Goal: Task Accomplishment & Management: Use online tool/utility

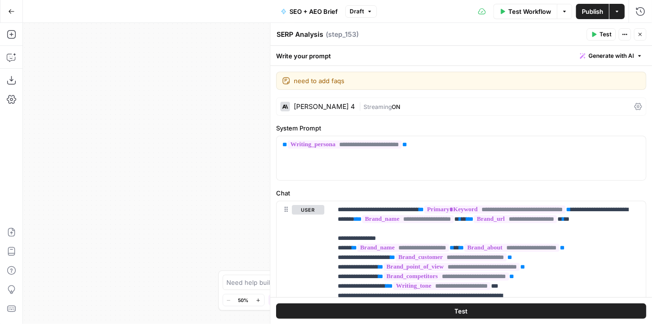
scroll to position [794, 0]
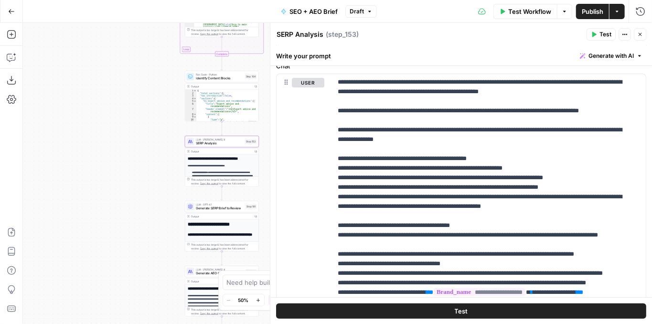
drag, startPoint x: 210, startPoint y: 75, endPoint x: 109, endPoint y: 78, distance: 100.9
click at [109, 78] on div "Workflow Set Inputs Inputs Power Agent Identify target keywords - Fork Step 148…" at bounding box center [337, 173] width 629 height 301
click at [203, 208] on span "Generate SERP Brief to Review" at bounding box center [220, 208] width 48 height 5
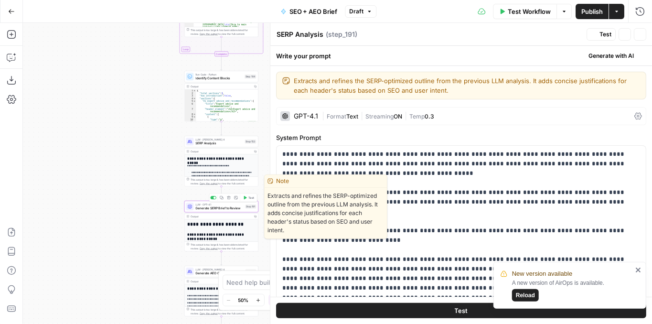
type textarea "Generate SERP Brief to Review"
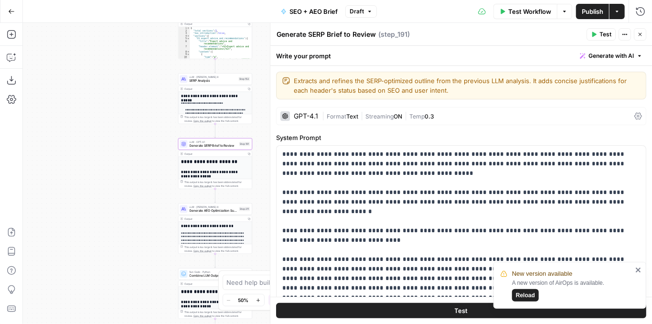
drag, startPoint x: 150, startPoint y: 204, endPoint x: 140, endPoint y: 97, distance: 107.1
click at [140, 97] on div "Workflow Set Inputs Inputs Power Agent Identify target keywords - Fork Step 148…" at bounding box center [337, 173] width 629 height 301
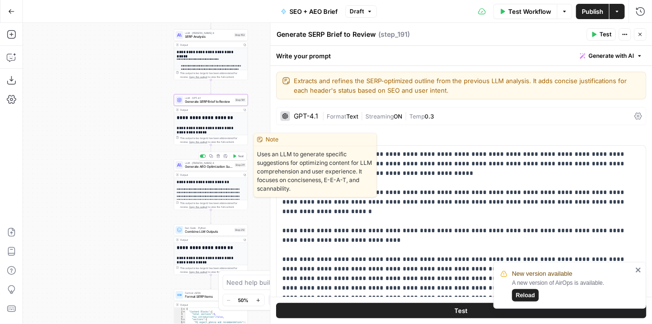
click at [199, 166] on span "Generate AEO Optimization Suggestions" at bounding box center [209, 166] width 48 height 5
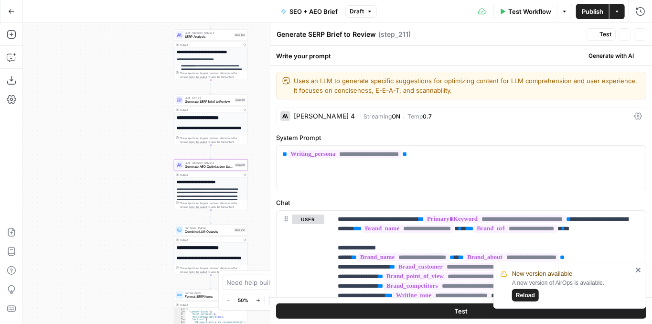
type textarea "Generate AEO Optimization Suggestions"
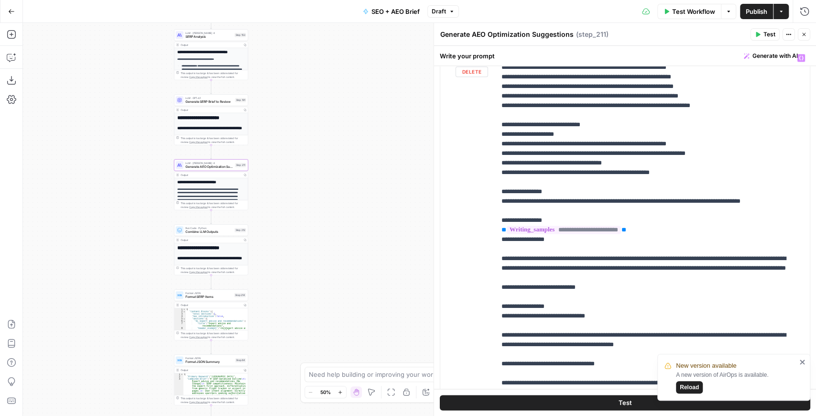
scroll to position [504, 0]
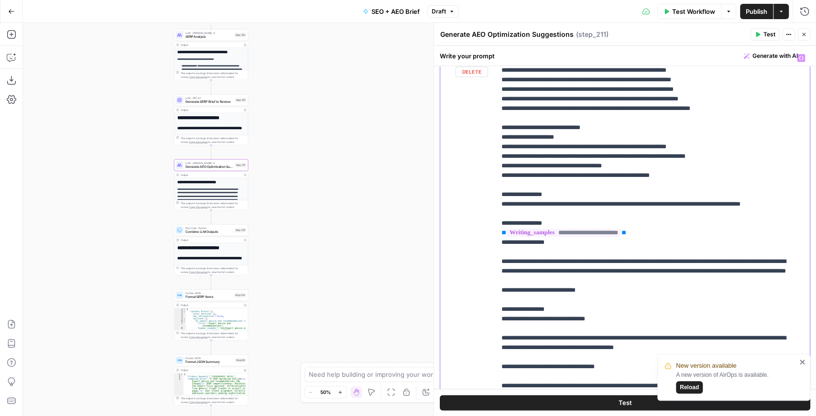
click at [576, 143] on p "**********" at bounding box center [647, 8] width 293 height 918
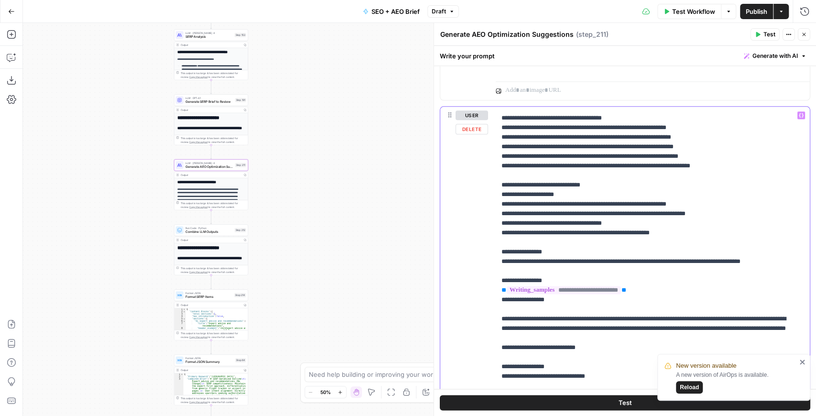
scroll to position [796, 0]
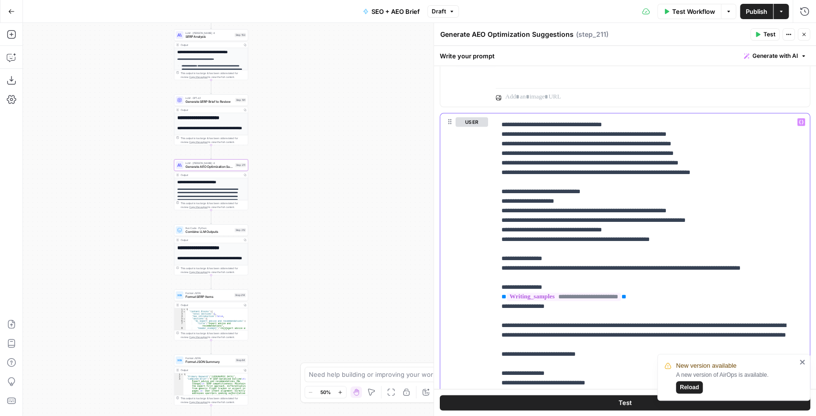
click at [609, 216] on p "**********" at bounding box center [647, 72] width 293 height 918
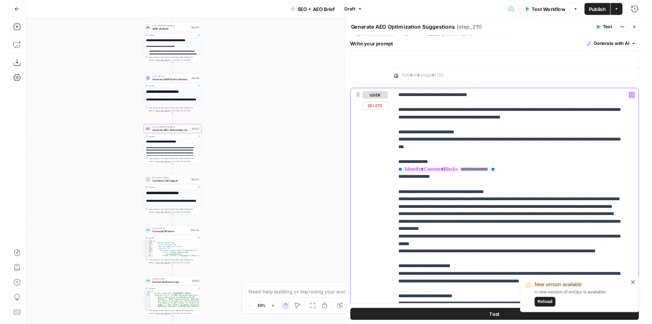
scroll to position [880, 0]
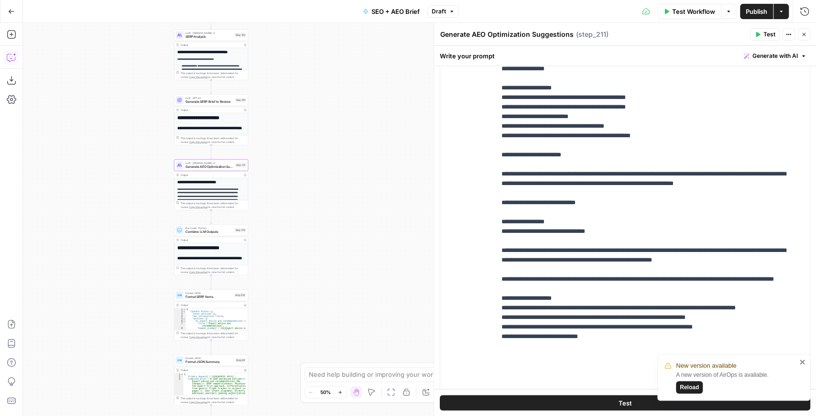
click at [11, 59] on icon "button" at bounding box center [12, 58] width 10 height 10
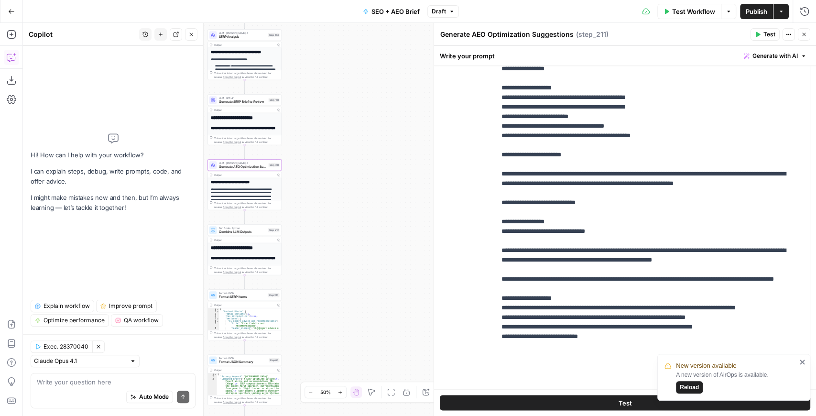
click at [74, 324] on div "Auto Mode Send" at bounding box center [113, 397] width 152 height 21
paste textarea "Here is my prompt for AEO, but we got feedback that there were too many section…"
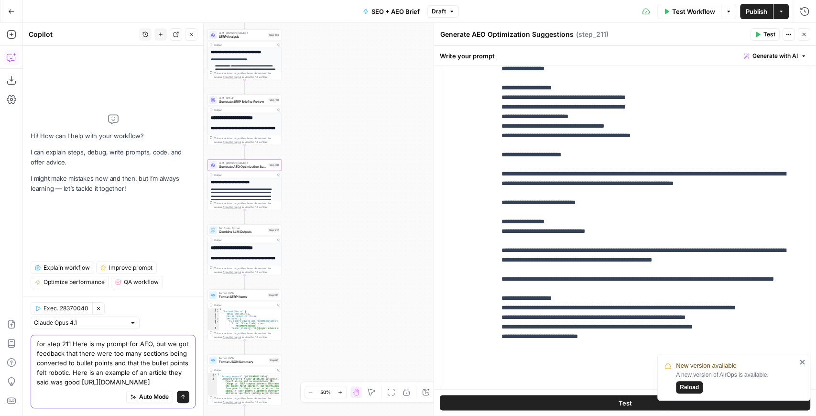
drag, startPoint x: 162, startPoint y: 336, endPoint x: 72, endPoint y: 336, distance: 90.3
click at [72, 324] on textarea "for step 211 Here is my prompt for AEO, but we got feedback that there were too…" at bounding box center [113, 363] width 152 height 48
type textarea "for step 211, we got feedback that there were too many sections being converted…"
click at [184, 324] on icon "submit" at bounding box center [183, 397] width 6 height 6
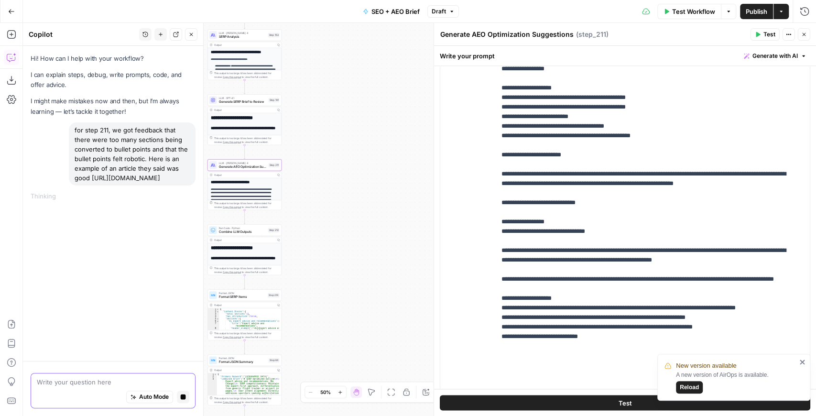
click at [180, 324] on button "Stop generating" at bounding box center [183, 396] width 12 height 12
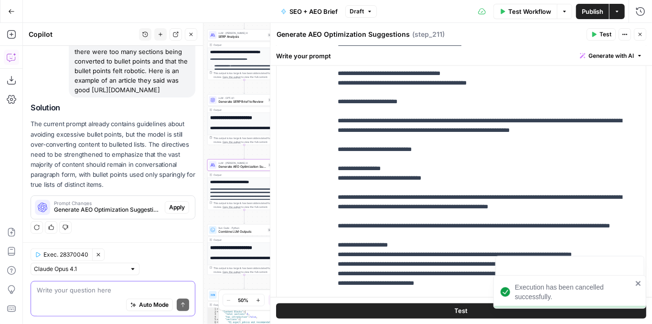
scroll to position [1048, 0]
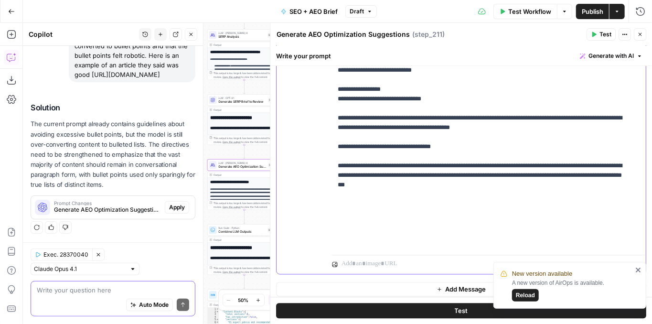
scroll to position [120, 0]
click at [528, 296] on span "Reload" at bounding box center [525, 295] width 19 height 9
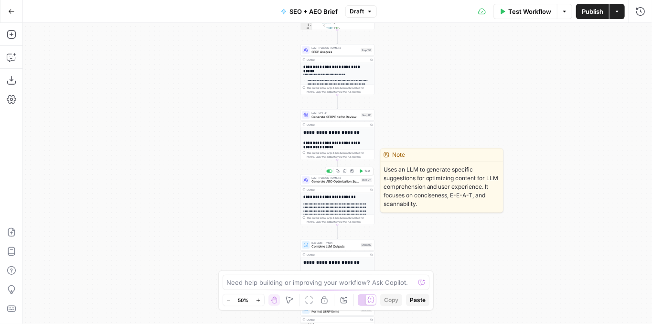
click at [346, 180] on span "Generate AEO Optimization Suggestions" at bounding box center [336, 181] width 48 height 5
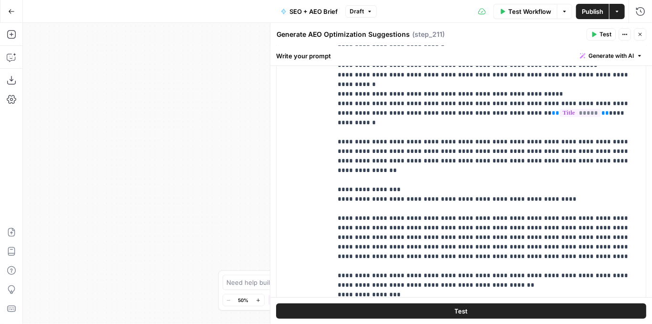
scroll to position [402, 0]
click at [9, 10] on icon "button" at bounding box center [11, 11] width 7 height 7
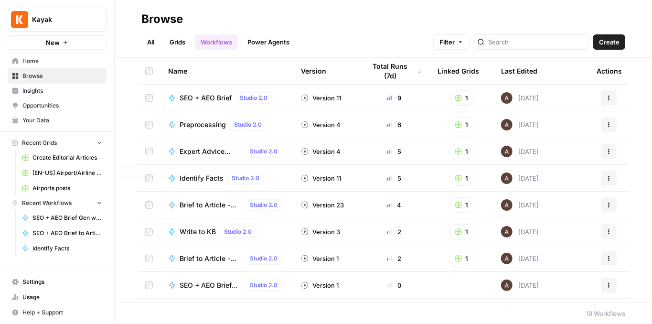
click at [75, 172] on span "[EN-US] Airport/Airline Content Refresh" at bounding box center [67, 173] width 70 height 9
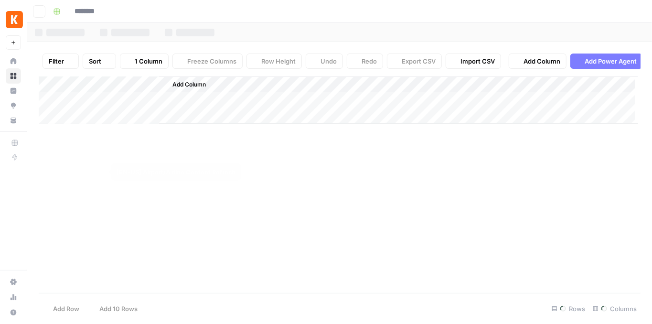
type input "**********"
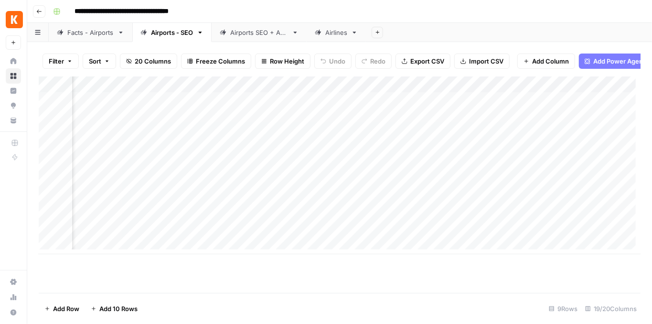
scroll to position [0, 844]
click at [296, 93] on div "Add Column" at bounding box center [340, 165] width 602 height 178
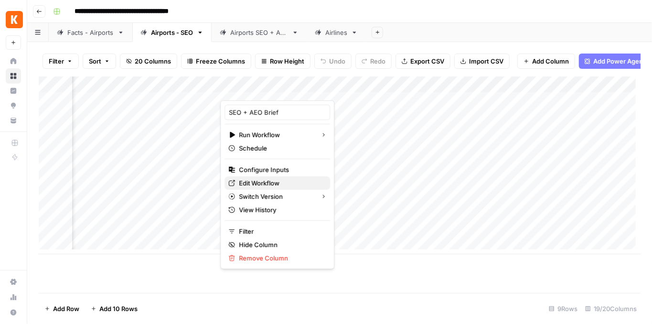
click at [272, 184] on span "Edit Workflow" at bounding box center [281, 183] width 84 height 10
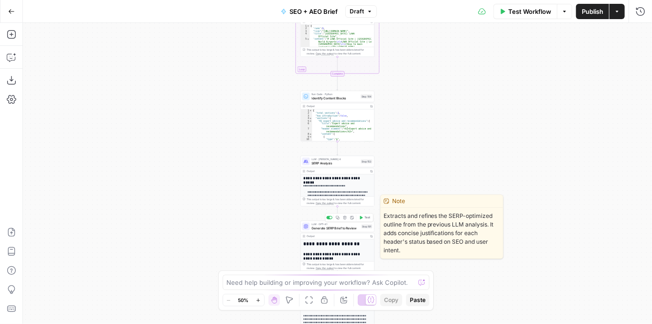
click at [337, 229] on span "Generate SERP Brief to Review" at bounding box center [336, 228] width 48 height 5
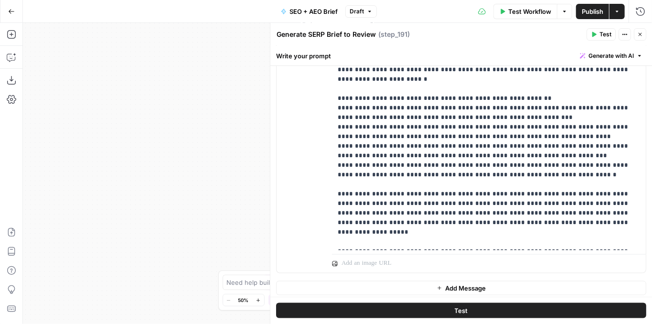
scroll to position [573, 0]
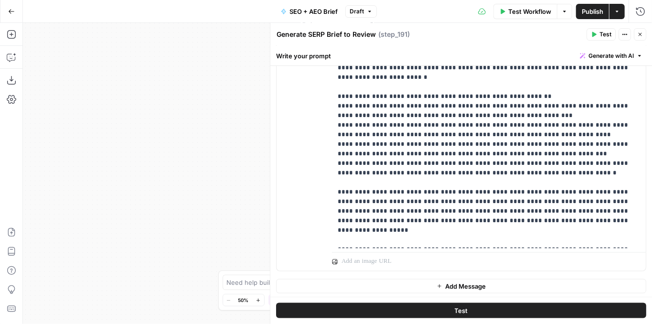
click at [640, 33] on icon "button" at bounding box center [641, 35] width 6 height 6
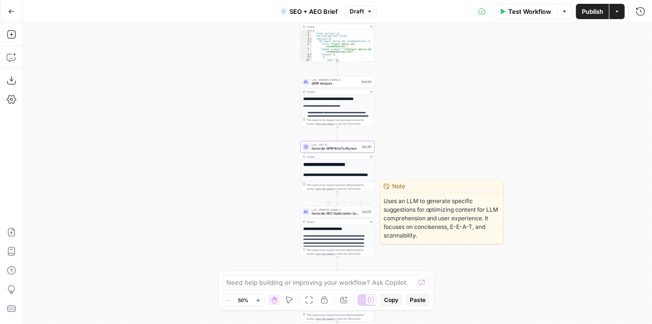
click at [351, 215] on span "Generate AEO Optimization Suggestions" at bounding box center [336, 213] width 48 height 5
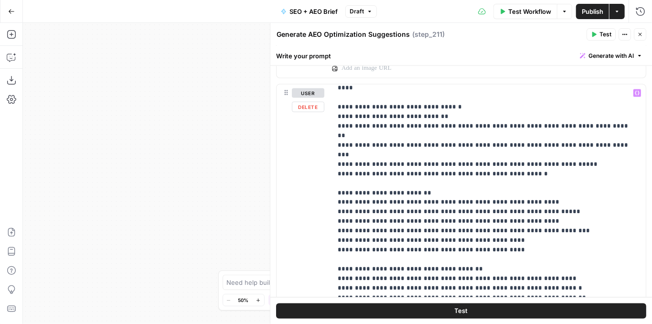
scroll to position [414, 0]
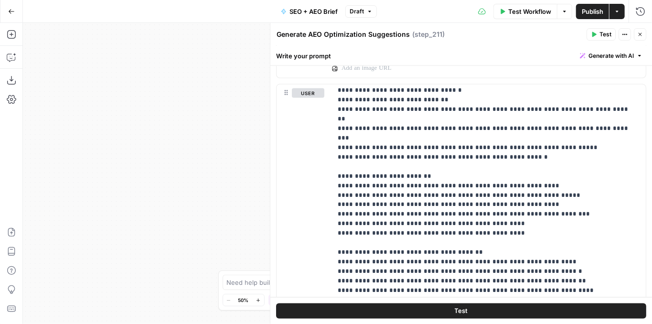
click at [641, 41] on header "Generate AEO Optimization Suggestions Generate AEO Optimization Suggestions ( s…" at bounding box center [461, 34] width 382 height 23
click at [642, 36] on icon "button" at bounding box center [641, 35] width 6 height 6
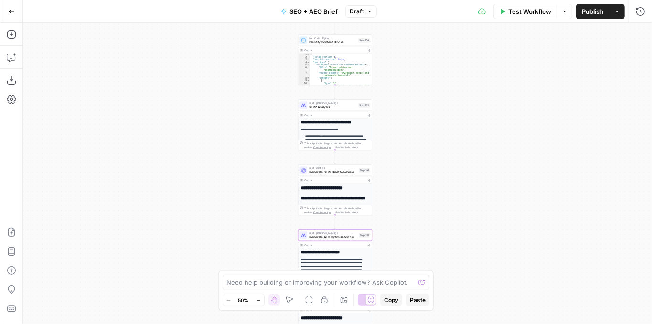
drag, startPoint x: 420, startPoint y: 121, endPoint x: 417, endPoint y: 146, distance: 25.0
click at [417, 146] on div "Workflow Set Inputs Inputs Power Agent Identify target keywords - Fork Step 148…" at bounding box center [337, 173] width 629 height 301
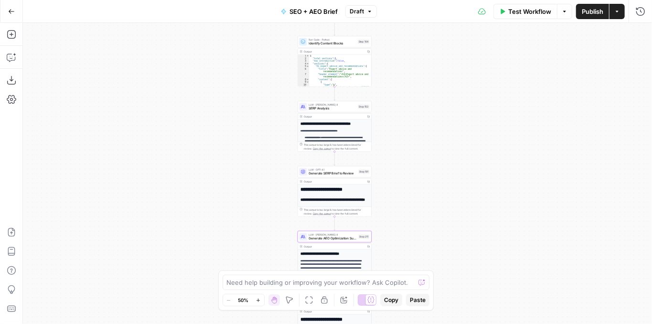
drag, startPoint x: 409, startPoint y: 133, endPoint x: 406, endPoint y: 148, distance: 15.1
click at [406, 148] on div "Workflow Set Inputs Inputs Power Agent Identify target keywords - Fork Step 148…" at bounding box center [337, 173] width 629 height 301
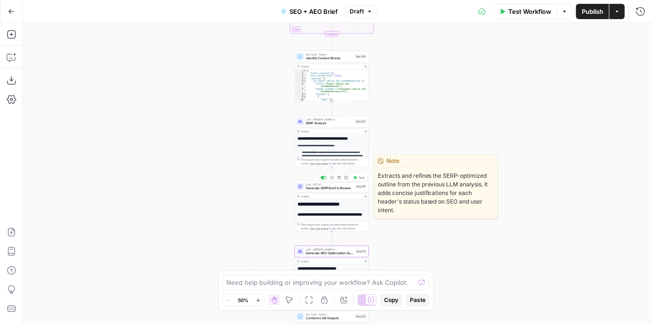
click at [341, 189] on span "Generate SERP Brief to Review" at bounding box center [330, 188] width 48 height 5
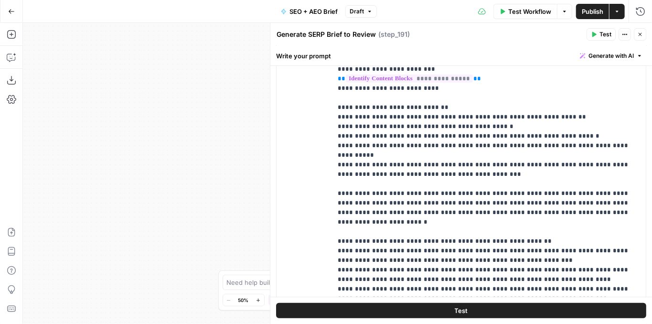
scroll to position [446, 0]
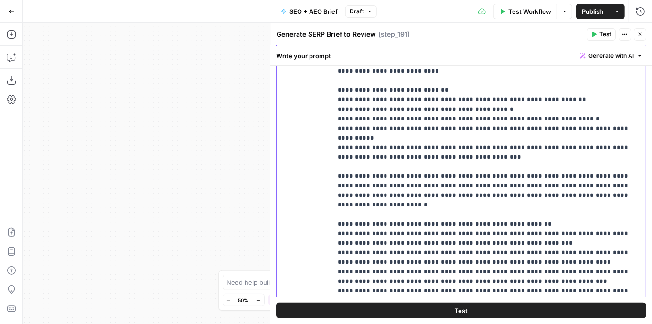
drag, startPoint x: 565, startPoint y: 115, endPoint x: 338, endPoint y: 119, distance: 227.5
click at [338, 119] on p "**********" at bounding box center [484, 181] width 293 height 382
click at [456, 114] on p "**********" at bounding box center [484, 181] width 293 height 382
drag, startPoint x: 577, startPoint y: 114, endPoint x: 460, endPoint y: 117, distance: 116.6
click at [460, 117] on p "**********" at bounding box center [484, 181] width 293 height 382
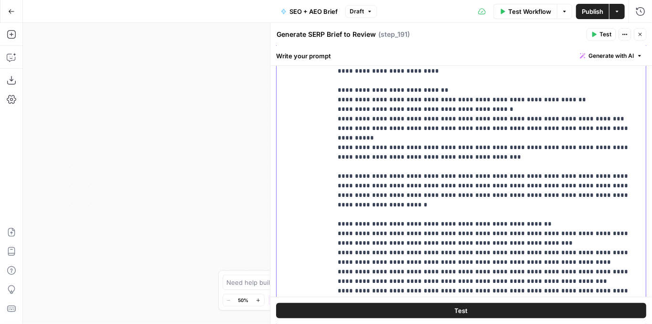
drag, startPoint x: 473, startPoint y: 146, endPoint x: 338, endPoint y: 135, distance: 135.2
click at [338, 135] on p "**********" at bounding box center [484, 181] width 293 height 382
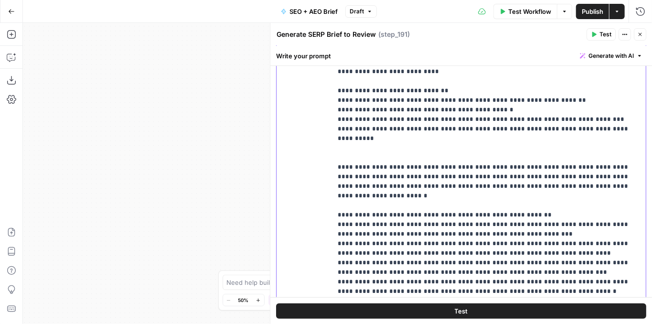
drag, startPoint x: 611, startPoint y: 126, endPoint x: 287, endPoint y: 129, distance: 324.5
click at [287, 129] on div "**********" at bounding box center [461, 188] width 369 height 403
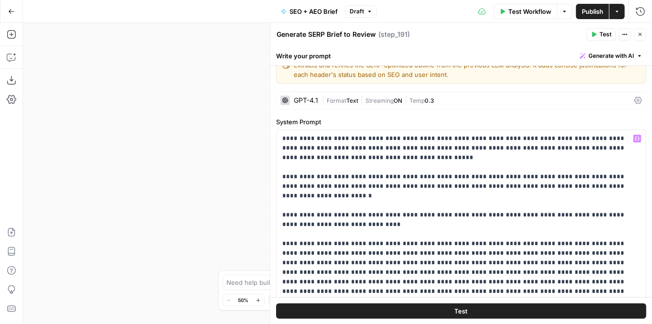
scroll to position [13, 0]
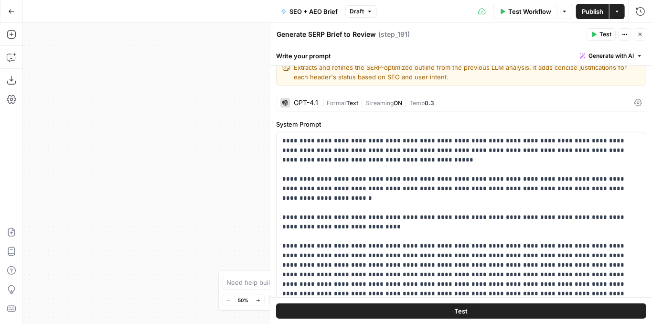
click at [638, 34] on icon "button" at bounding box center [641, 35] width 6 height 6
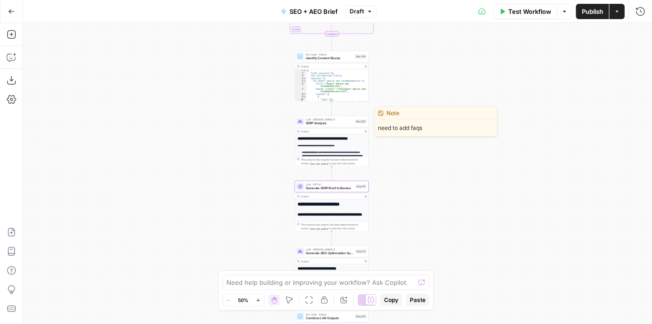
click at [341, 127] on div "LLM · Claude Sonnet 4 SERP Analysis Step 153 Copy step Delete step Edit Note Te…" at bounding box center [332, 121] width 74 height 11
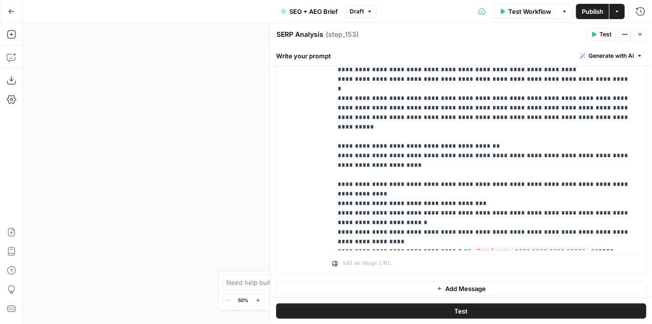
scroll to position [342, 0]
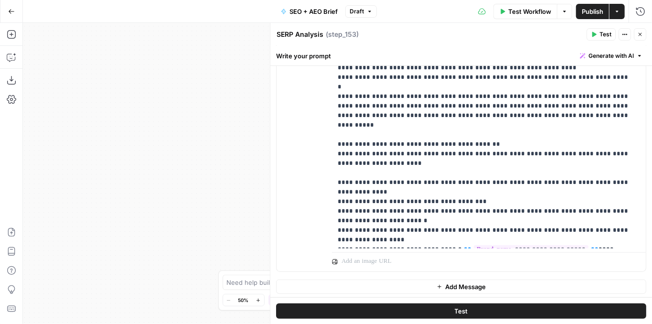
click at [643, 35] on icon "button" at bounding box center [641, 35] width 6 height 6
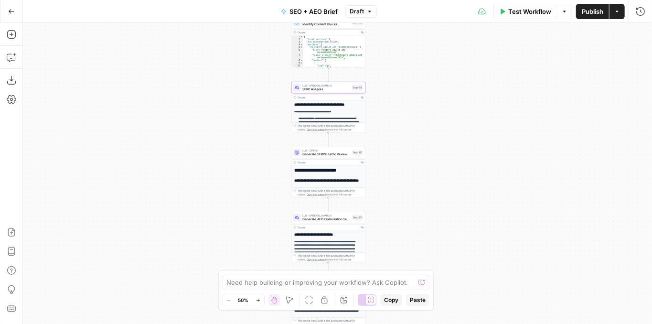
drag, startPoint x: 445, startPoint y: 164, endPoint x: 438, endPoint y: 129, distance: 36.1
click at [441, 129] on div "Workflow Set Inputs Inputs Power Agent Identify target keywords - Fork Step 148…" at bounding box center [337, 173] width 629 height 301
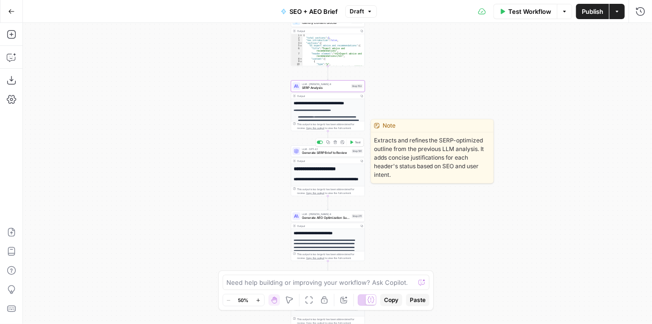
click at [342, 153] on span "Generate SERP Brief to Review" at bounding box center [327, 153] width 48 height 5
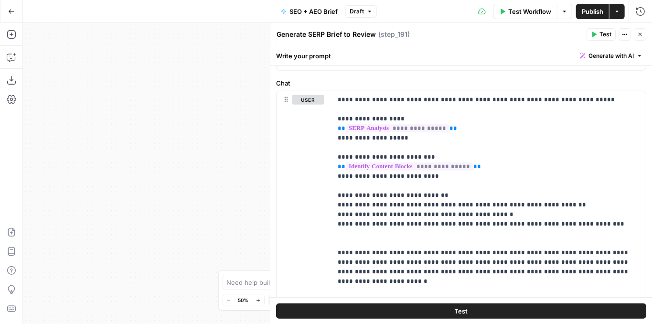
scroll to position [350, 0]
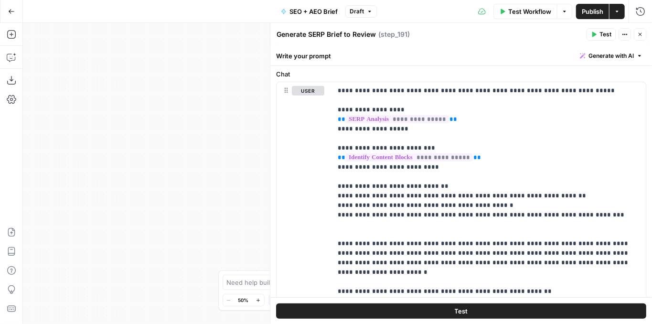
click at [639, 35] on icon "button" at bounding box center [641, 35] width 6 height 6
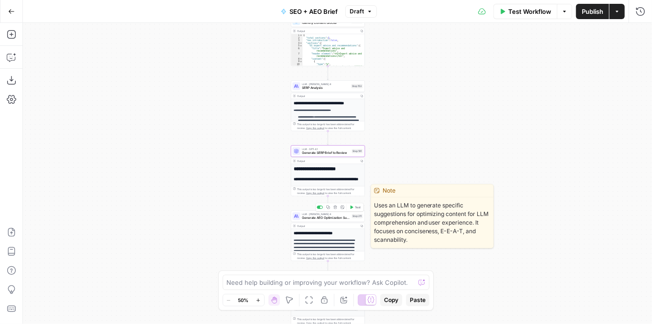
click at [334, 218] on span "Generate AEO Optimization Suggestions" at bounding box center [327, 218] width 48 height 5
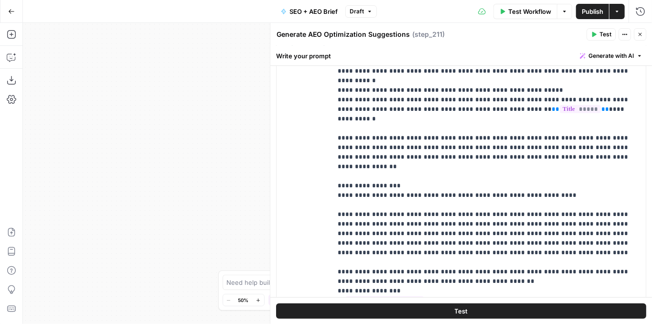
scroll to position [509, 0]
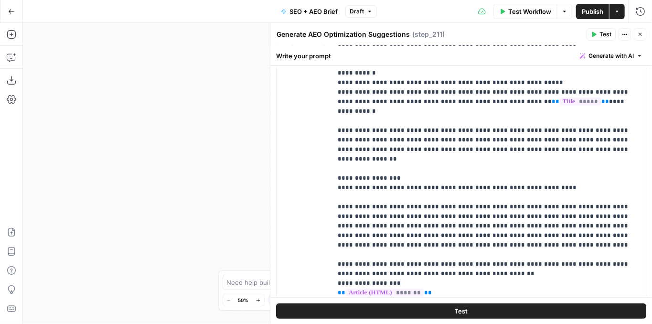
drag, startPoint x: 327, startPoint y: 134, endPoint x: 407, endPoint y: 151, distance: 81.7
click at [407, 151] on div "**********" at bounding box center [461, 226] width 369 height 412
drag, startPoint x: 335, startPoint y: 130, endPoint x: 499, endPoint y: 191, distance: 174.6
click at [499, 191] on div "**********" at bounding box center [487, 214] width 310 height 389
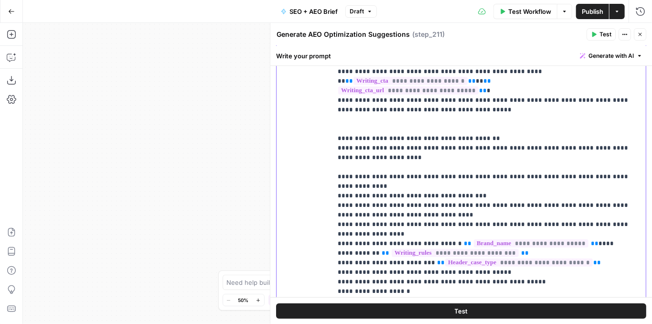
scroll to position [287, 0]
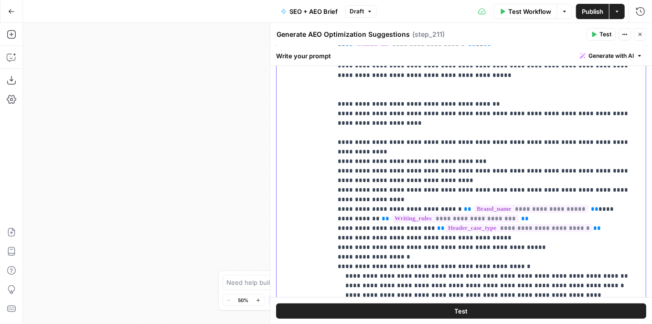
drag, startPoint x: 434, startPoint y: 103, endPoint x: 400, endPoint y: 99, distance: 34.1
drag, startPoint x: 617, startPoint y: 96, endPoint x: 601, endPoint y: 95, distance: 15.3
drag, startPoint x: 349, startPoint y: 174, endPoint x: 611, endPoint y: 238, distance: 270.2
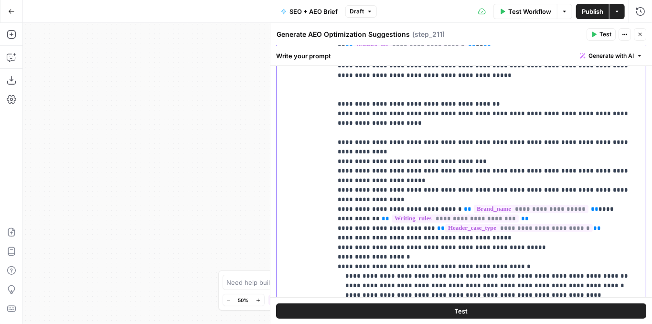
click at [611, 238] on div "**********" at bounding box center [487, 118] width 310 height 389
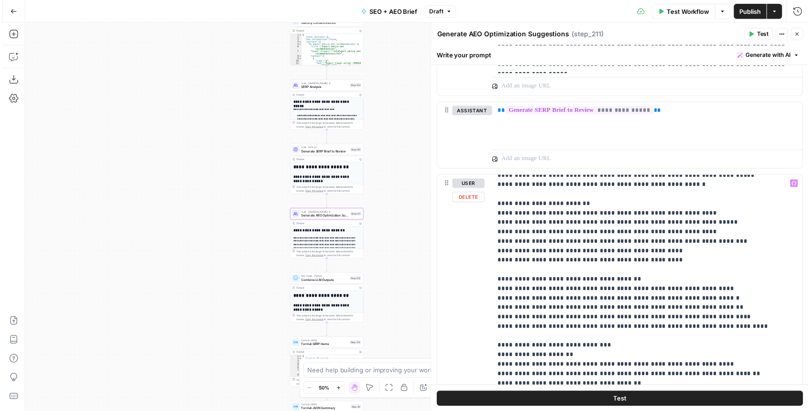
scroll to position [536, 0]
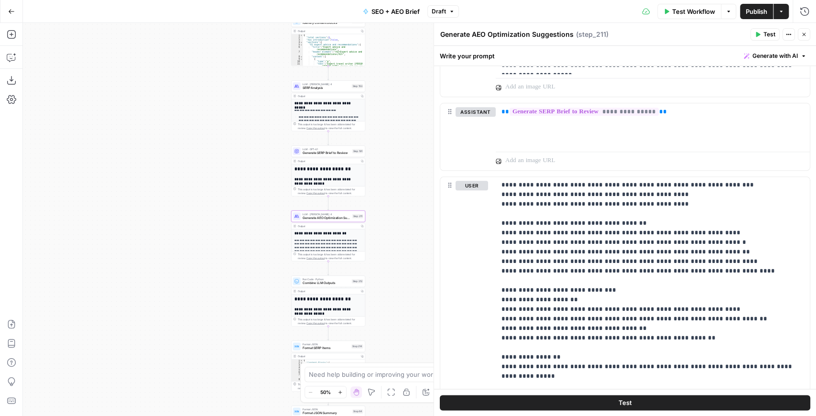
click at [652, 16] on span "Publish" at bounding box center [757, 12] width 22 height 10
click at [652, 35] on button "Test" at bounding box center [764, 34] width 29 height 12
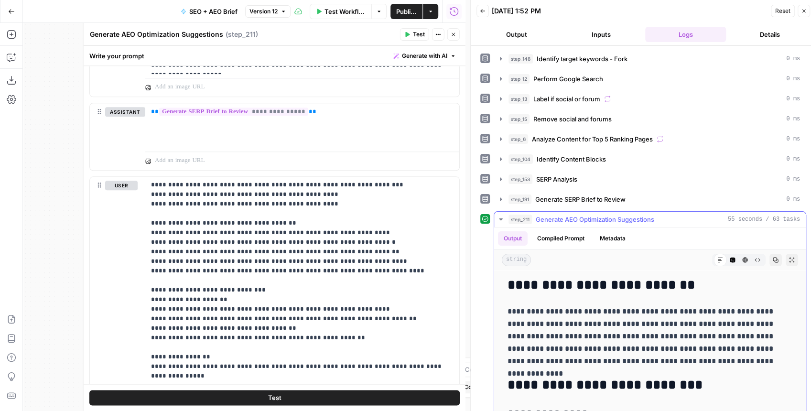
click at [652, 254] on button "Expand Output" at bounding box center [792, 260] width 12 height 12
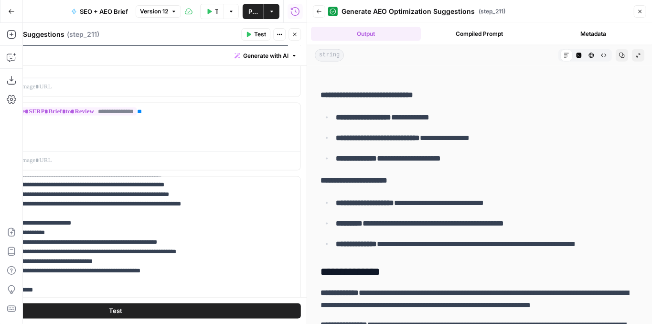
scroll to position [524, 0]
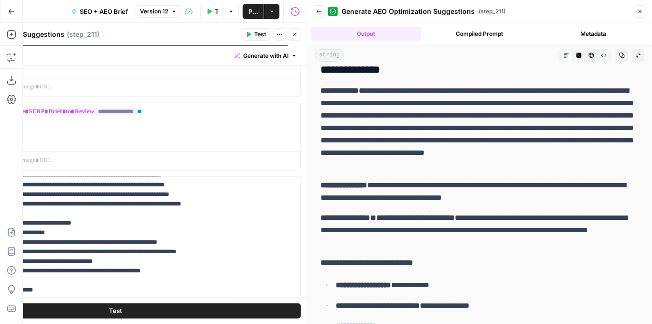
click at [640, 12] on icon "button" at bounding box center [641, 12] width 6 height 6
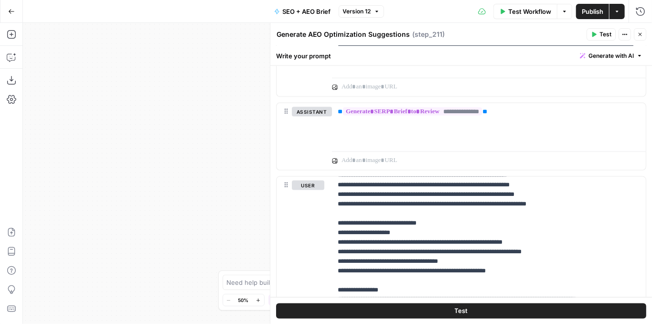
click at [641, 36] on icon "button" at bounding box center [641, 35] width 6 height 6
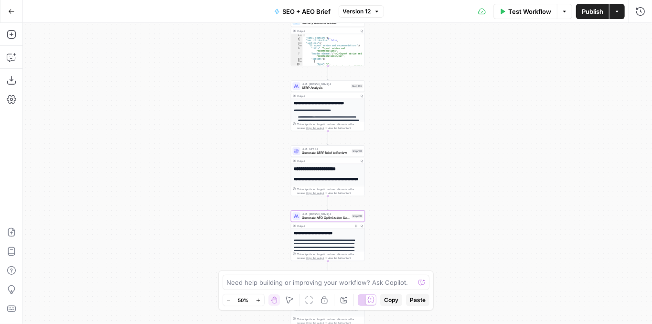
drag, startPoint x: 402, startPoint y: 160, endPoint x: 396, endPoint y: 172, distance: 13.3
click at [396, 172] on div "Workflow Set Inputs Inputs Power Agent Identify target keywords - Fork Step 148…" at bounding box center [337, 173] width 629 height 301
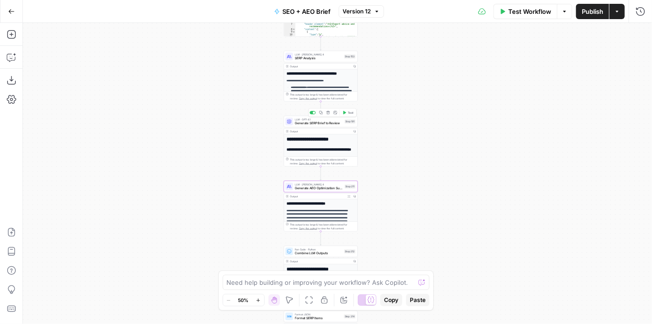
drag, startPoint x: 415, startPoint y: 216, endPoint x: 411, endPoint y: 134, distance: 81.3
click at [412, 136] on div "Workflow Set Inputs Inputs Power Agent Identify target keywords - Fork Step 148…" at bounding box center [337, 173] width 629 height 301
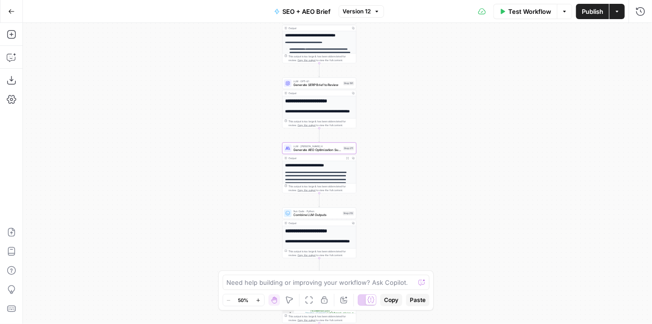
click at [331, 88] on div "LLM · GPT-4.1 Generate SERP Brief to Review Step 191 Copy step Delete step Edit…" at bounding box center [319, 82] width 74 height 11
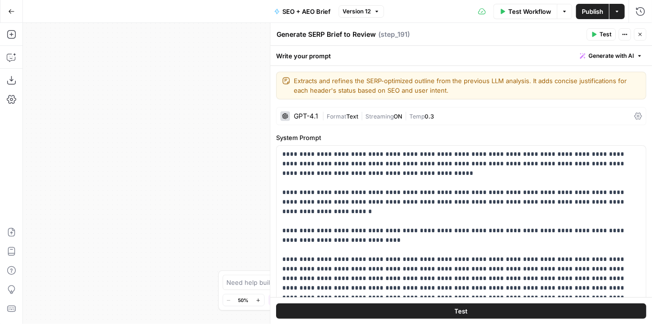
click at [607, 36] on span "Test" at bounding box center [606, 34] width 12 height 9
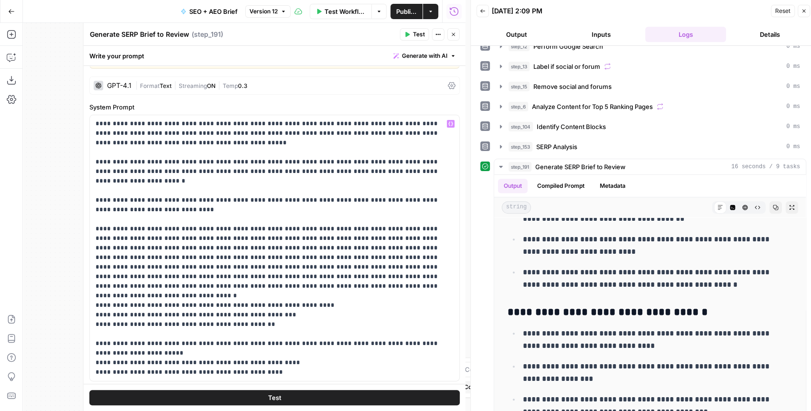
scroll to position [32, 0]
drag, startPoint x: 149, startPoint y: 254, endPoint x: 412, endPoint y: 242, distance: 263.6
click at [412, 242] on p "**********" at bounding box center [273, 247] width 354 height 258
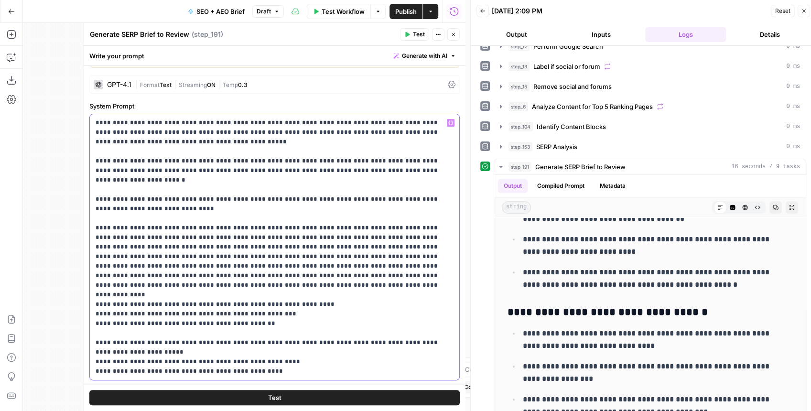
click at [244, 258] on p "**********" at bounding box center [273, 247] width 354 height 258
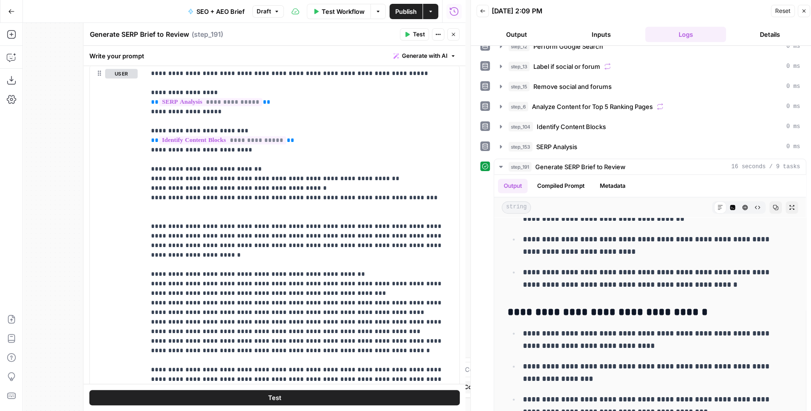
scroll to position [382, 0]
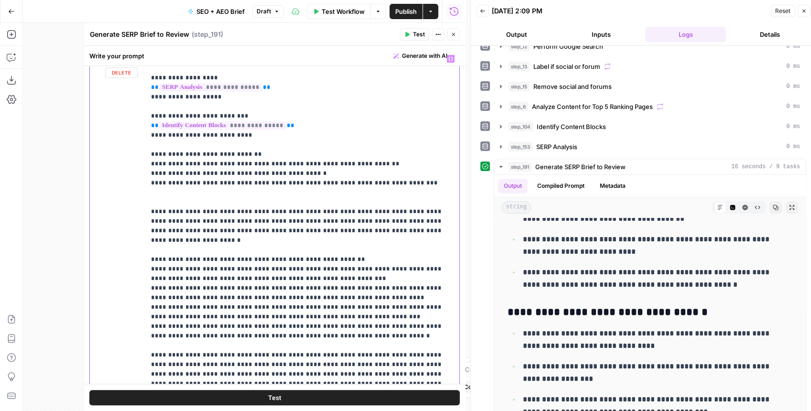
click at [248, 264] on p "**********" at bounding box center [300, 235] width 298 height 363
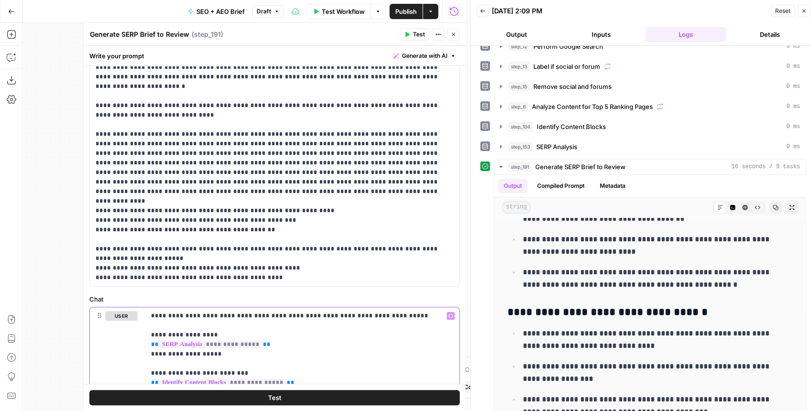
scroll to position [127, 0]
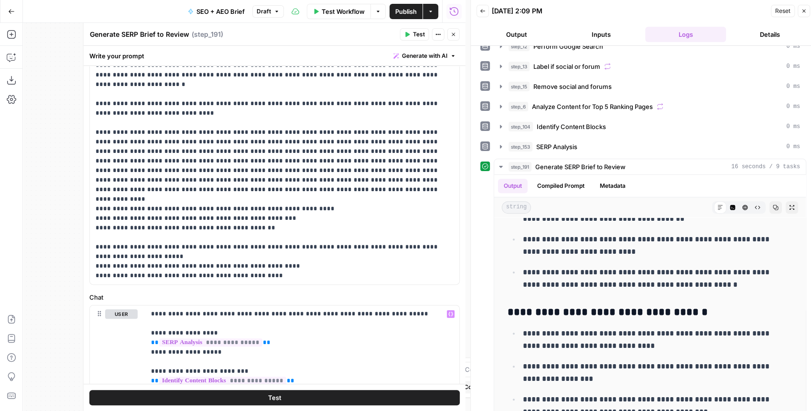
click at [453, 37] on icon "button" at bounding box center [454, 35] width 6 height 6
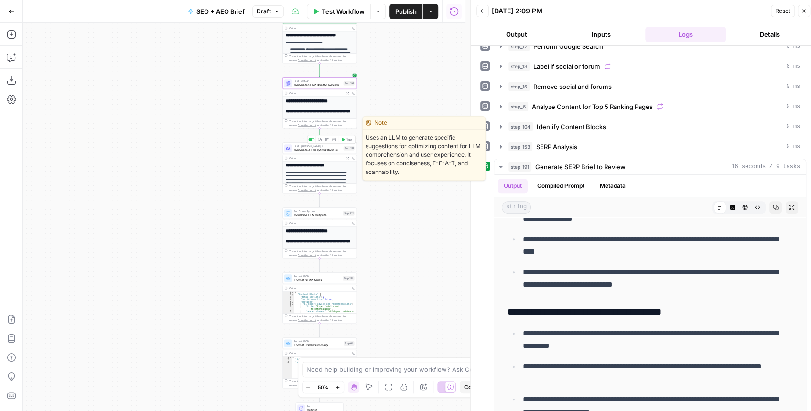
click at [328, 151] on span "Generate AEO Optimization Suggestions" at bounding box center [318, 150] width 48 height 5
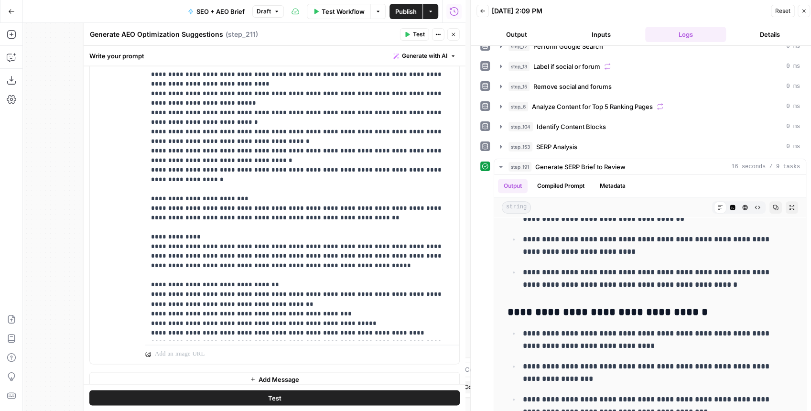
scroll to position [963, 0]
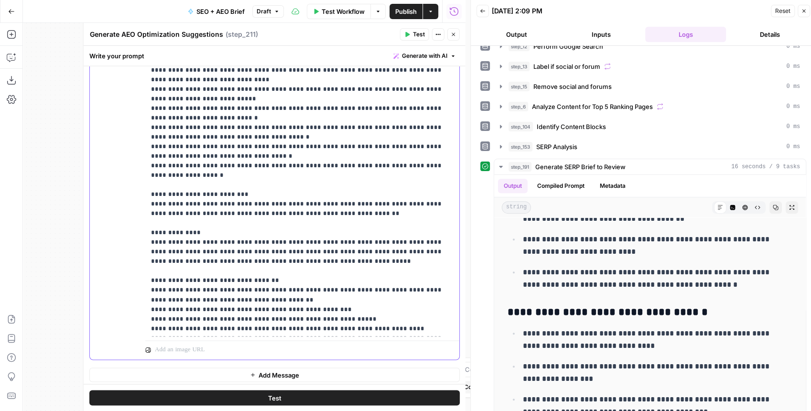
click at [325, 183] on p "**********" at bounding box center [297, 410] width 293 height 918
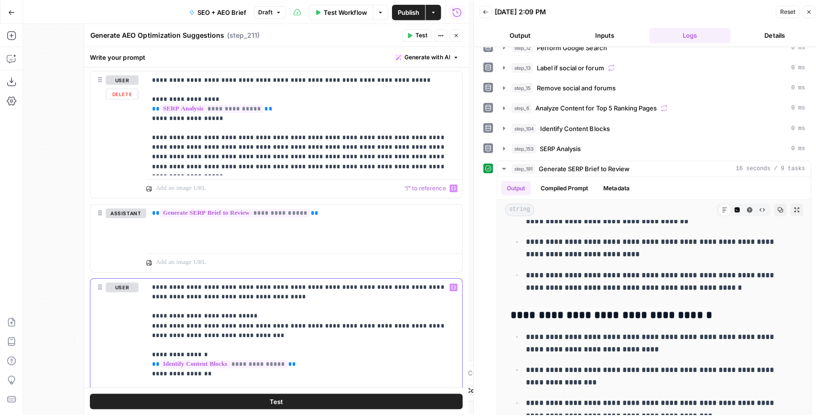
scroll to position [612, 0]
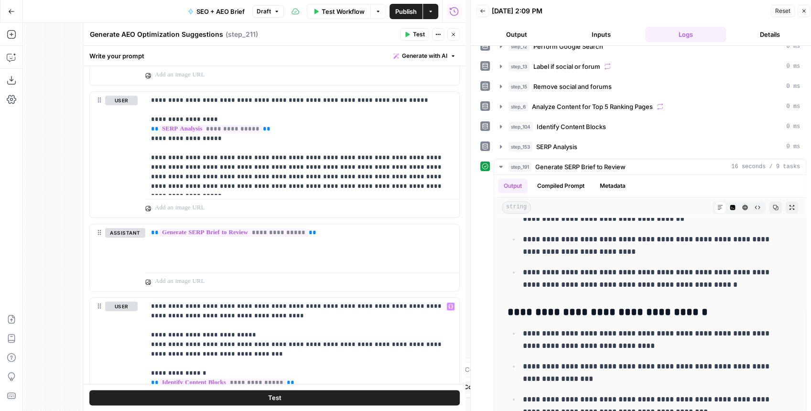
click at [9, 13] on icon "button" at bounding box center [11, 11] width 7 height 7
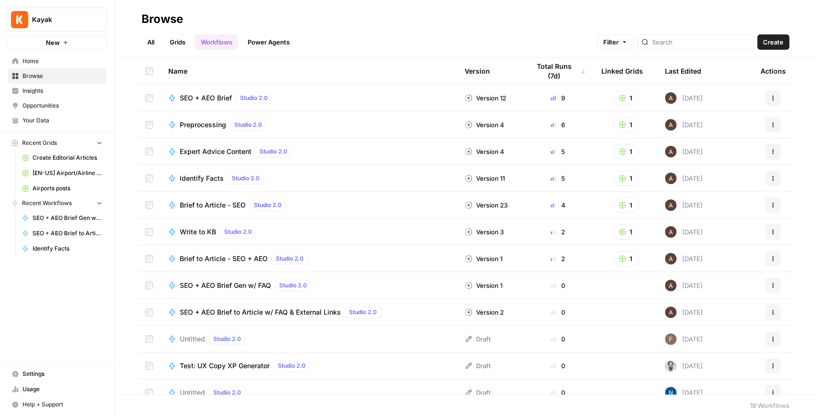
click at [67, 173] on span "[EN-US] Airport/Airline Content Refresh" at bounding box center [67, 173] width 70 height 9
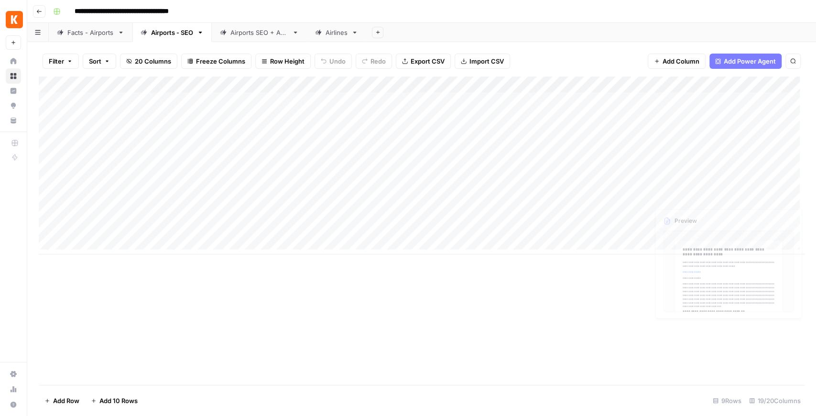
click at [652, 181] on div "Add Column" at bounding box center [422, 165] width 766 height 178
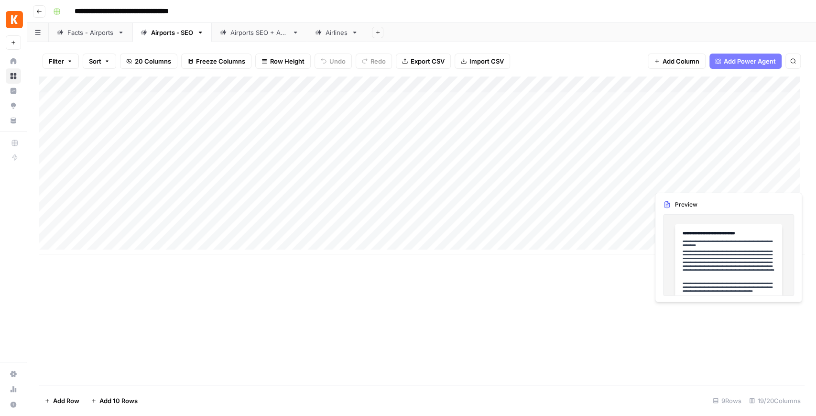
click at [652, 181] on div "Add Column" at bounding box center [422, 165] width 766 height 178
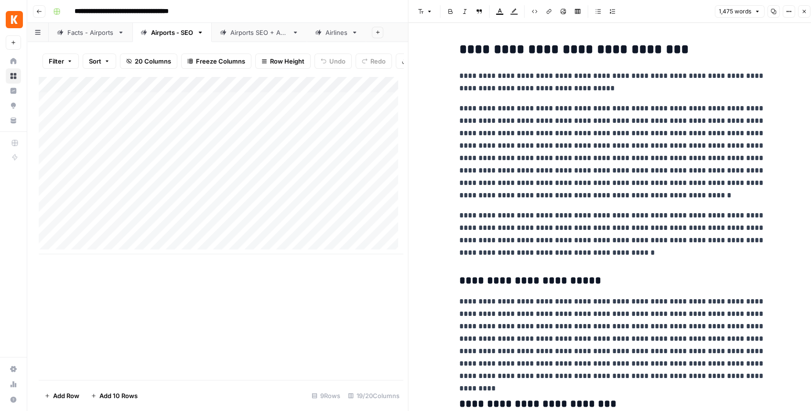
click at [652, 11] on icon "button" at bounding box center [773, 11] width 5 height 5
click at [278, 36] on div "Airports SEO + AEO" at bounding box center [259, 33] width 58 height 10
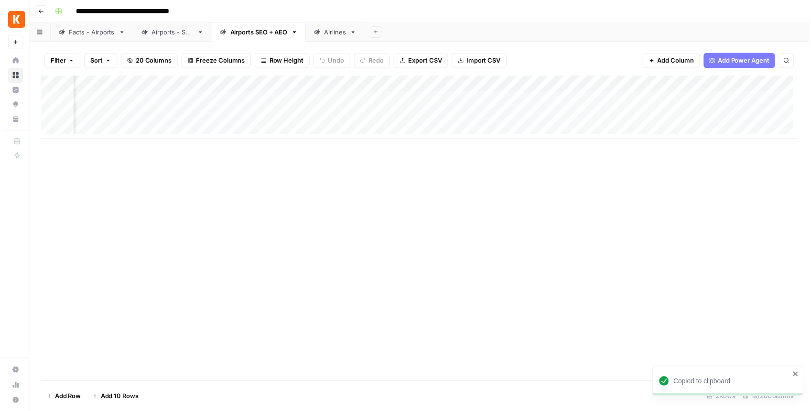
scroll to position [0, 1143]
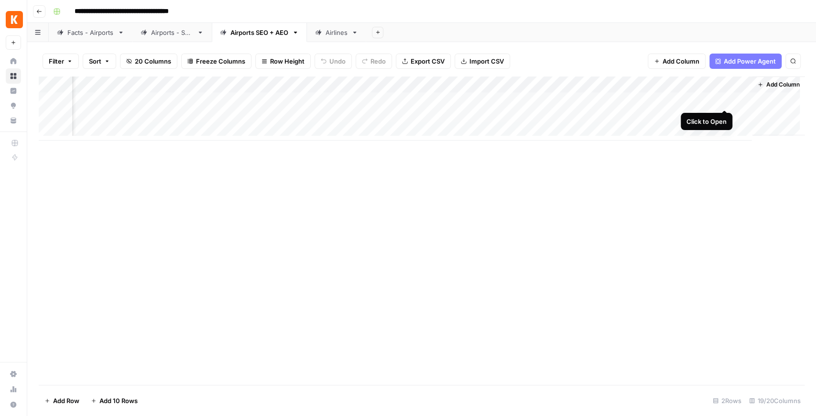
click at [652, 99] on div "Add Column" at bounding box center [422, 108] width 766 height 64
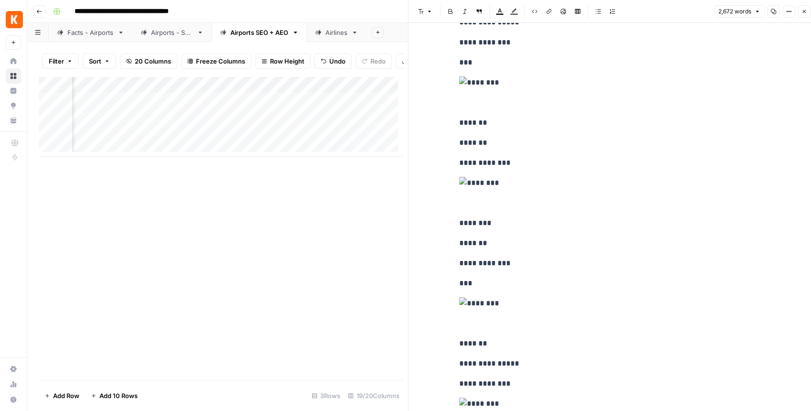
scroll to position [0, 915]
click at [233, 108] on div "Add Column" at bounding box center [221, 116] width 364 height 80
click at [652, 15] on button "Close" at bounding box center [804, 11] width 12 height 12
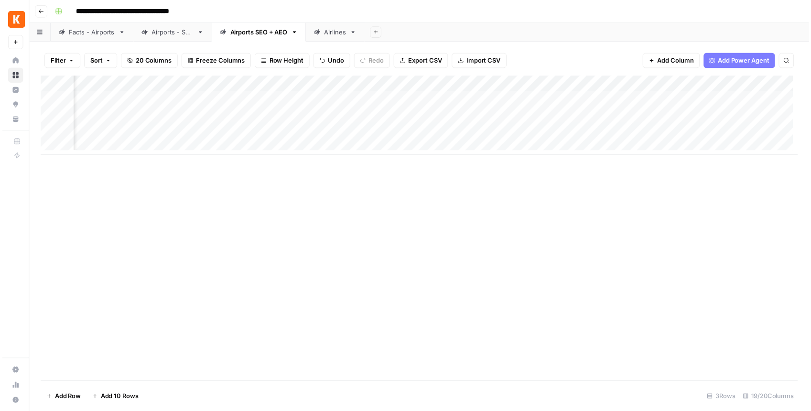
scroll to position [0, 1143]
click at [184, 97] on div "Add Column" at bounding box center [422, 116] width 766 height 80
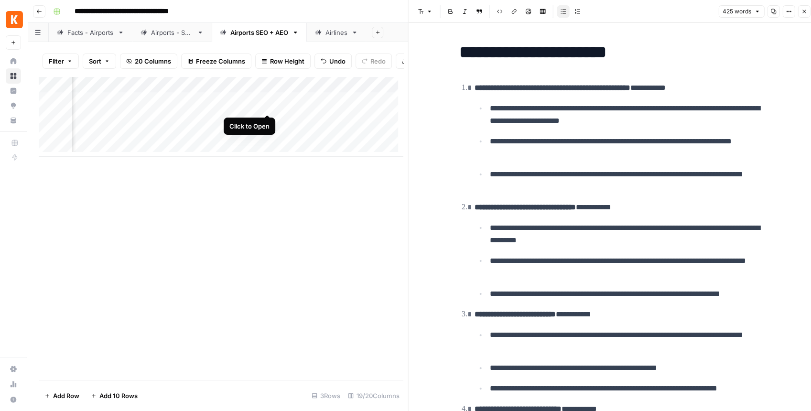
click at [271, 102] on div "Add Column" at bounding box center [221, 116] width 364 height 80
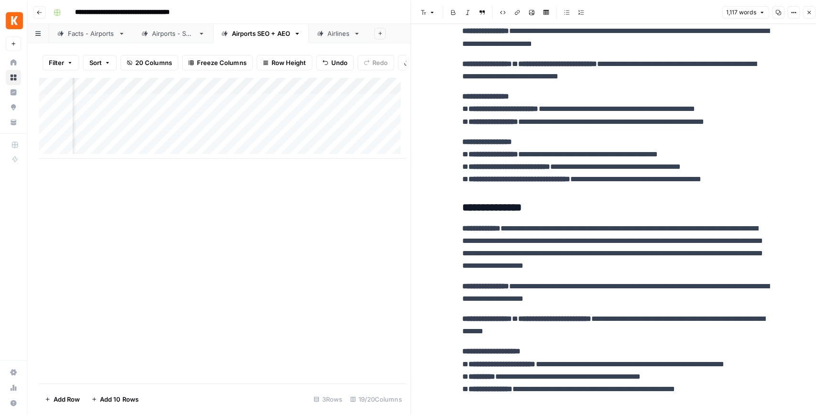
scroll to position [1243, 0]
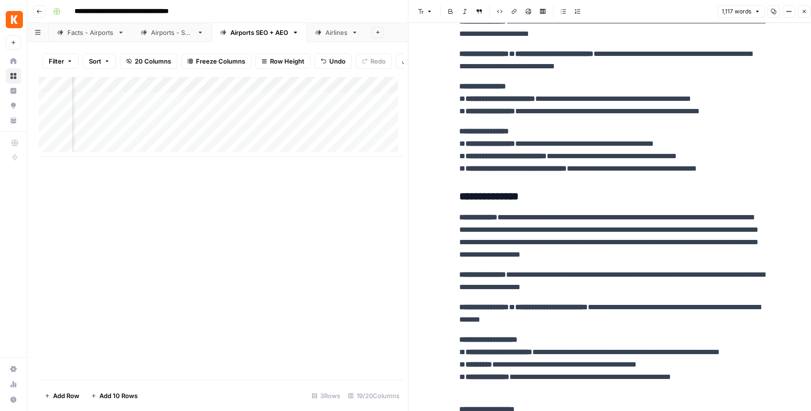
click at [652, 12] on button "Close" at bounding box center [804, 11] width 12 height 12
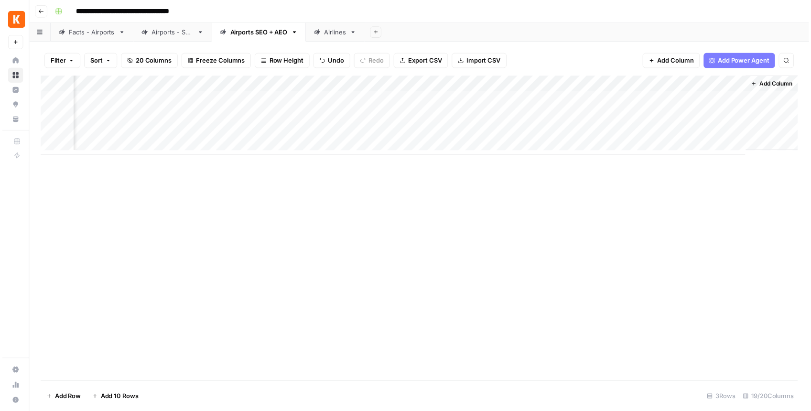
scroll to position [0, 1132]
click at [639, 97] on div "Add Column" at bounding box center [422, 116] width 766 height 80
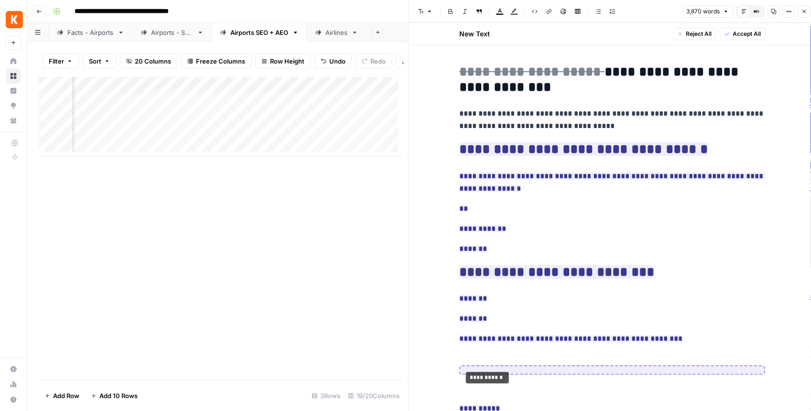
click at [652, 14] on icon "button" at bounding box center [804, 12] width 6 height 6
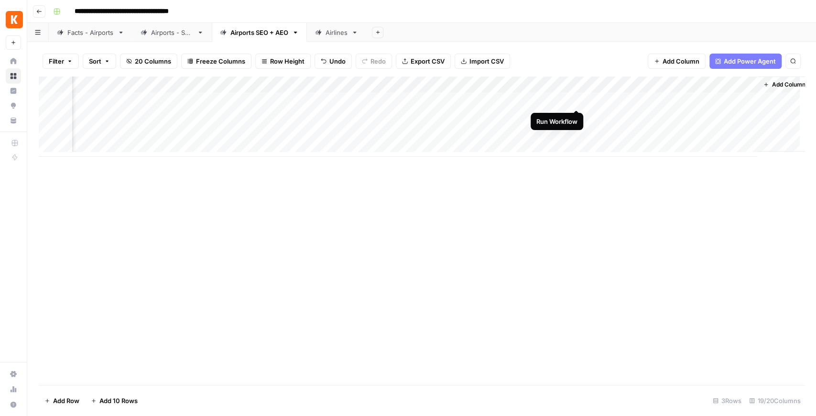
click at [575, 101] on div "Add Column" at bounding box center [422, 116] width 766 height 80
click at [574, 99] on div "Add Column" at bounding box center [422, 116] width 766 height 80
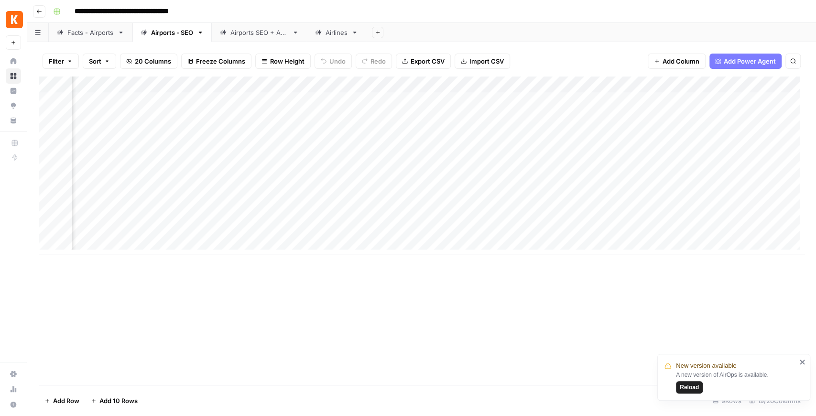
scroll to position [0, 634]
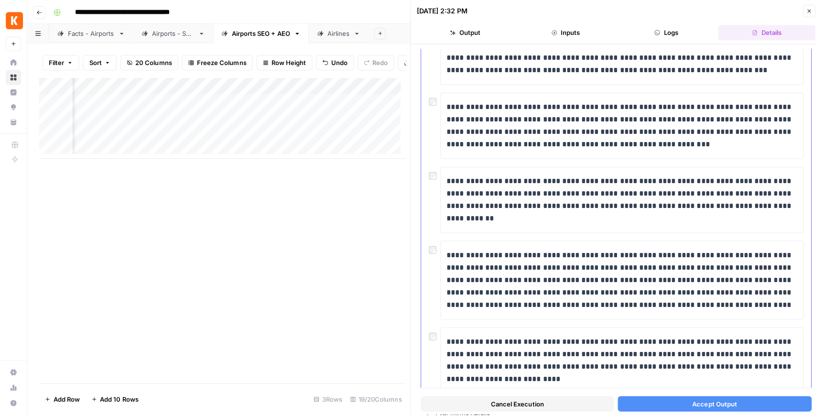
scroll to position [96, 0]
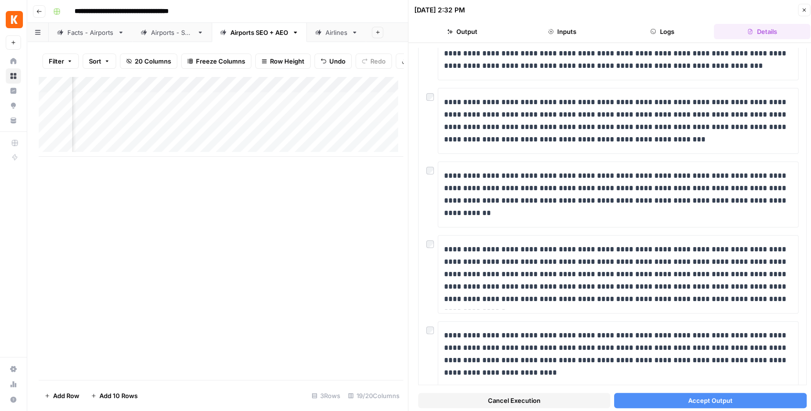
click at [663, 399] on button "Accept Output" at bounding box center [710, 400] width 192 height 15
